Goal: Find specific page/section: Find specific page/section

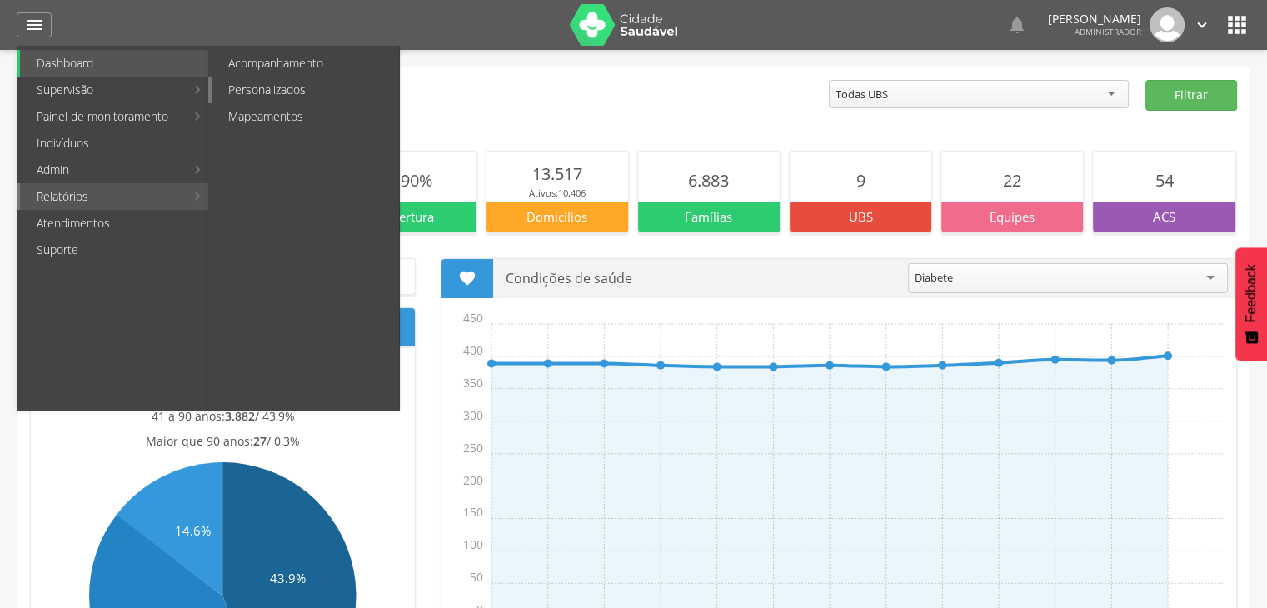
click at [330, 92] on link "Personalizados" at bounding box center [305, 90] width 187 height 27
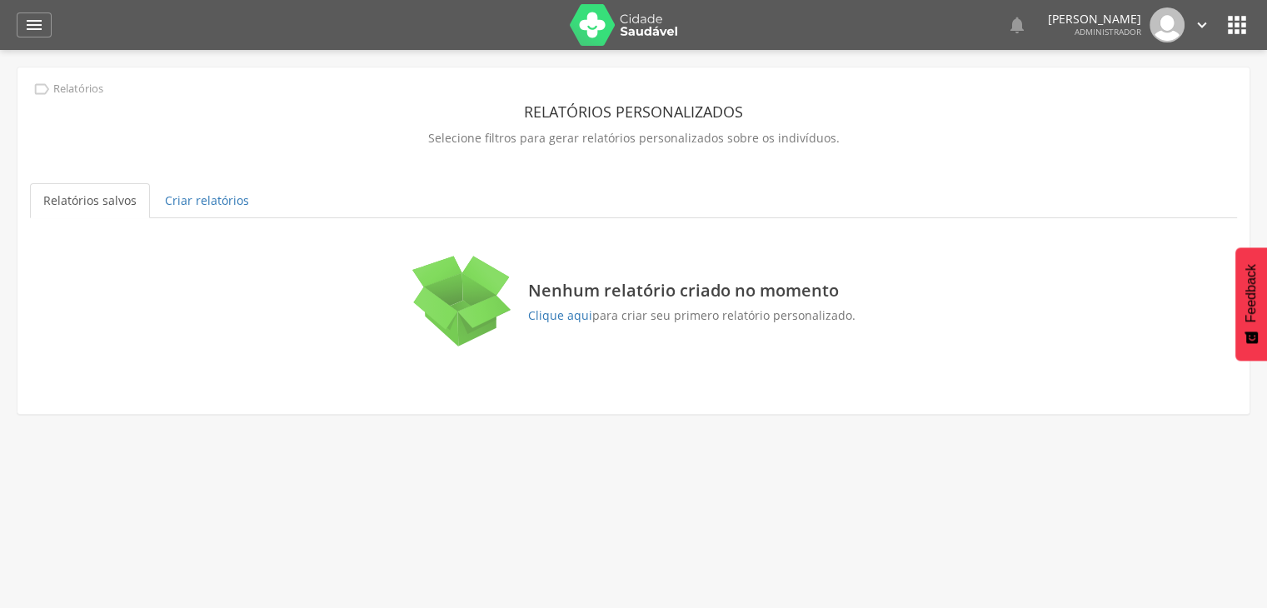
click at [55, 32] on div " Dashboard Supervisão Produtividade Mapa da cidade Mapa de cobertura Ranking A…" at bounding box center [634, 25] width 1234 height 50
click at [38, 26] on icon "" at bounding box center [34, 25] width 20 height 20
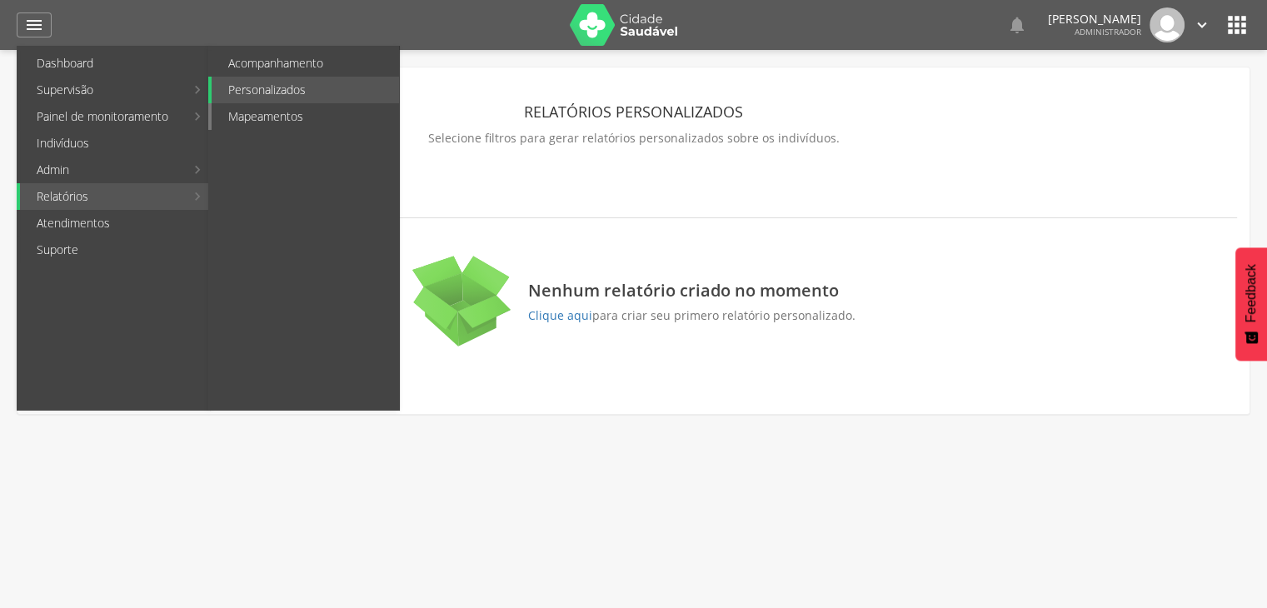
click at [307, 120] on link "Mapeamentos" at bounding box center [305, 116] width 187 height 27
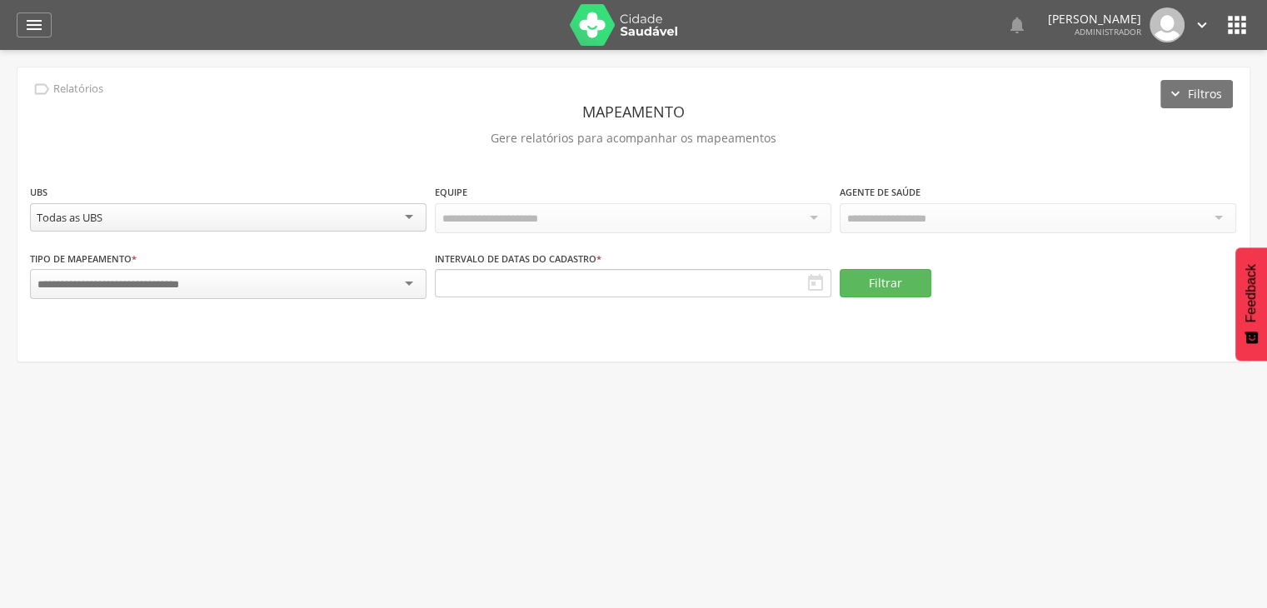
click at [170, 213] on div "Todas as UBS" at bounding box center [228, 217] width 397 height 28
drag, startPoint x: 621, startPoint y: 334, endPoint x: 801, endPoint y: 337, distance: 179.1
click at [623, 334] on div "**********" at bounding box center [633, 214] width 1232 height 294
click at [918, 281] on button "Filtrar" at bounding box center [886, 283] width 92 height 28
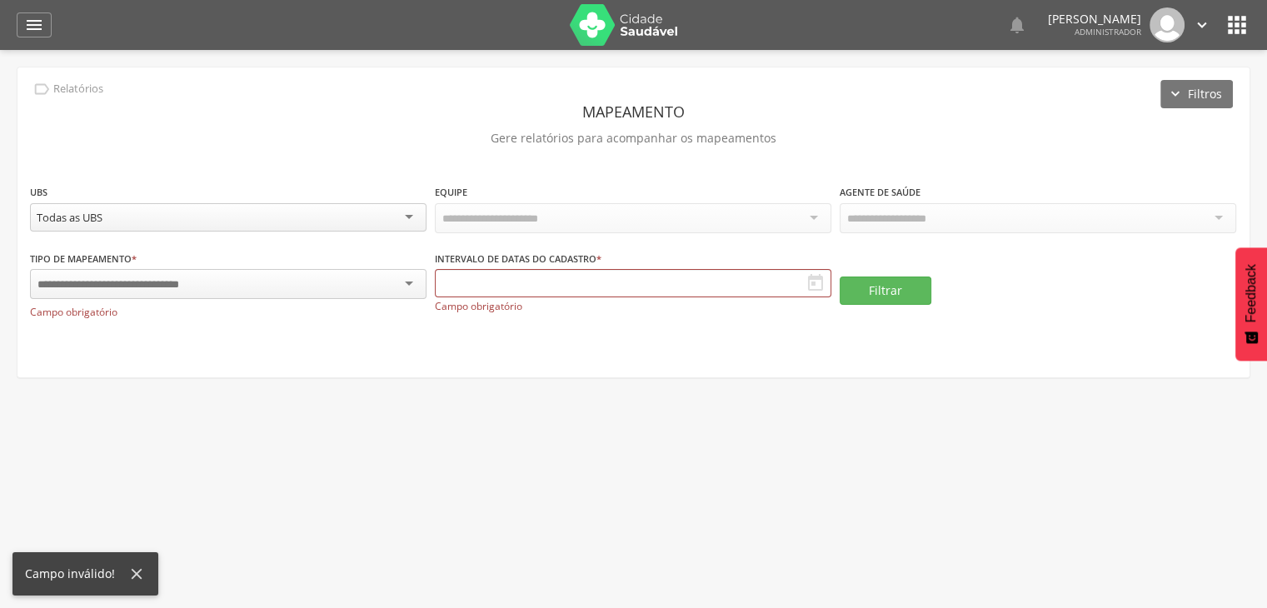
click at [258, 271] on div at bounding box center [228, 284] width 397 height 30
click at [911, 287] on button "Filtrar" at bounding box center [886, 290] width 92 height 28
